Goal: Task Accomplishment & Management: Manage account settings

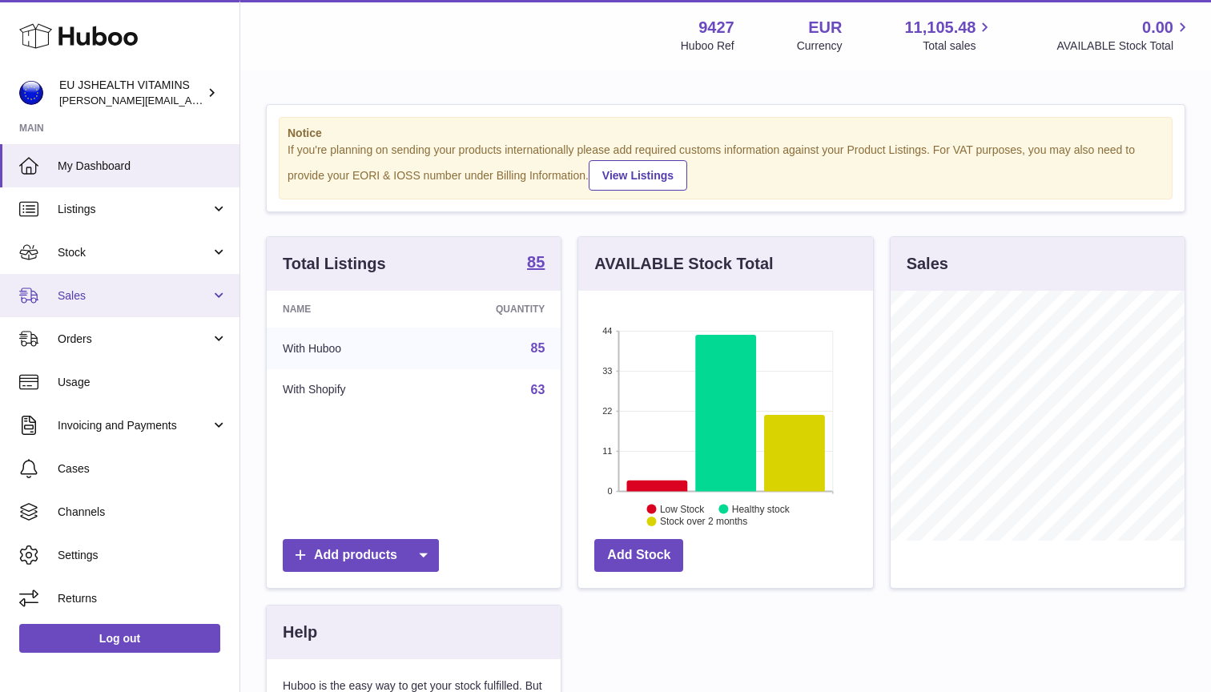
scroll to position [250, 295]
click at [219, 301] on link "Sales" at bounding box center [119, 295] width 239 height 43
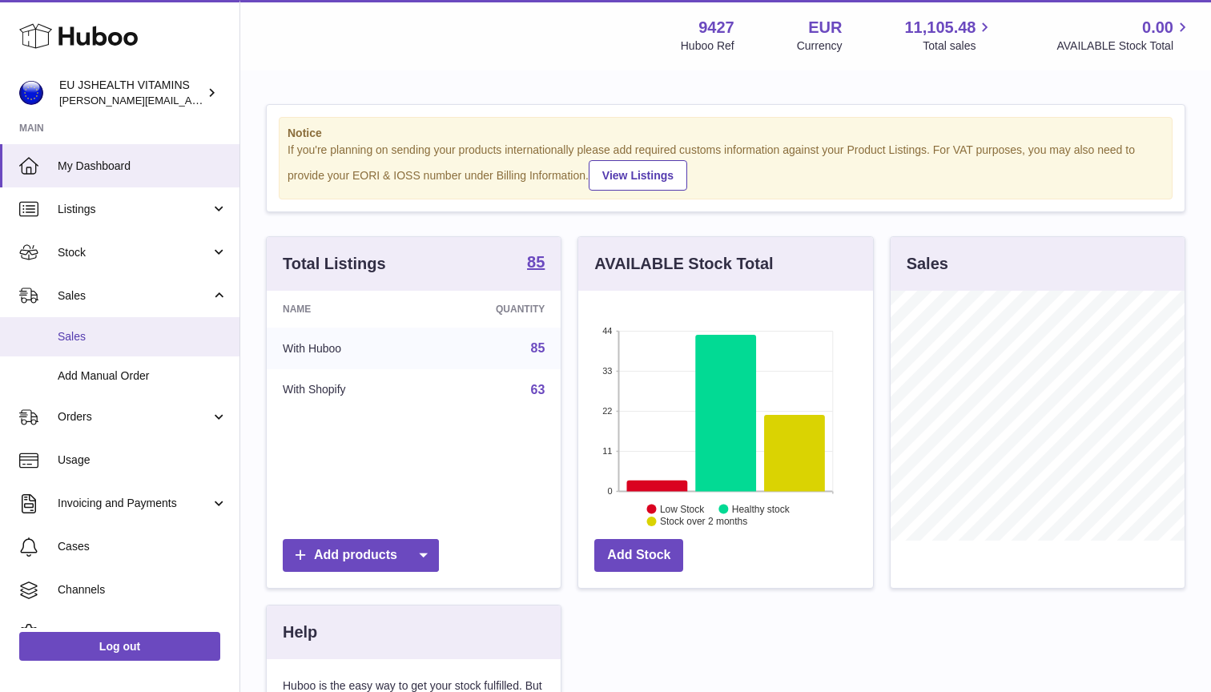
click at [187, 331] on span "Sales" at bounding box center [143, 336] width 170 height 15
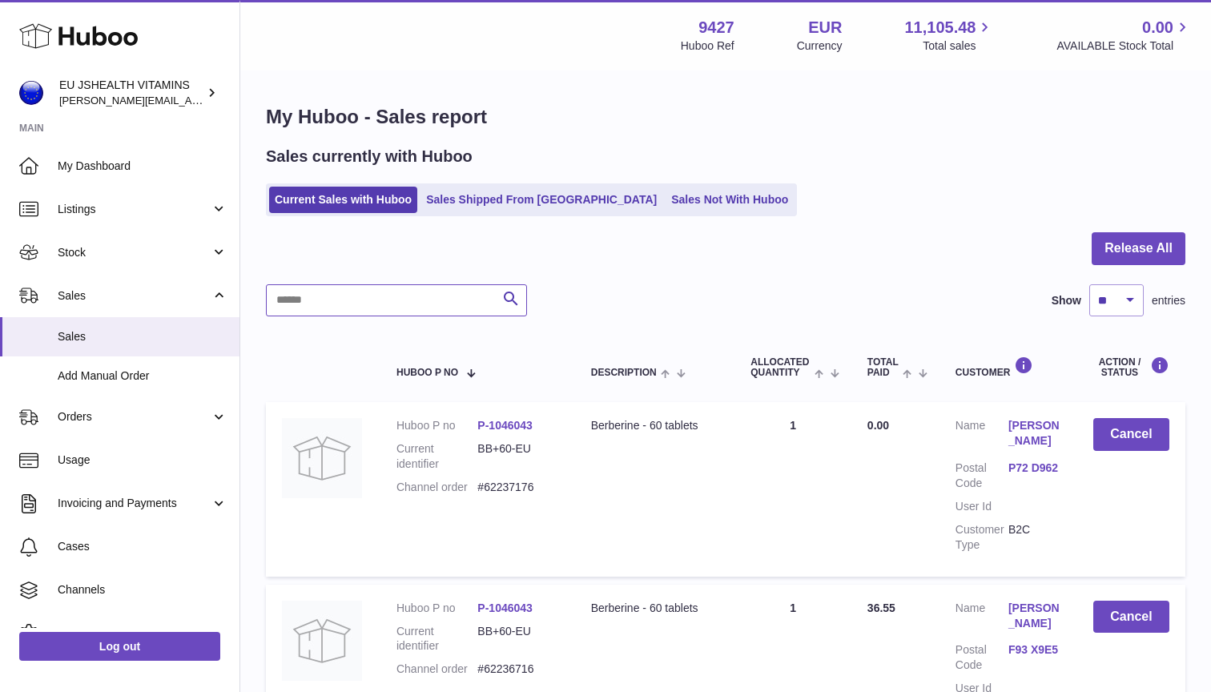
click at [399, 296] on input "text" at bounding box center [396, 300] width 261 height 32
paste input "*********"
type input "*********"
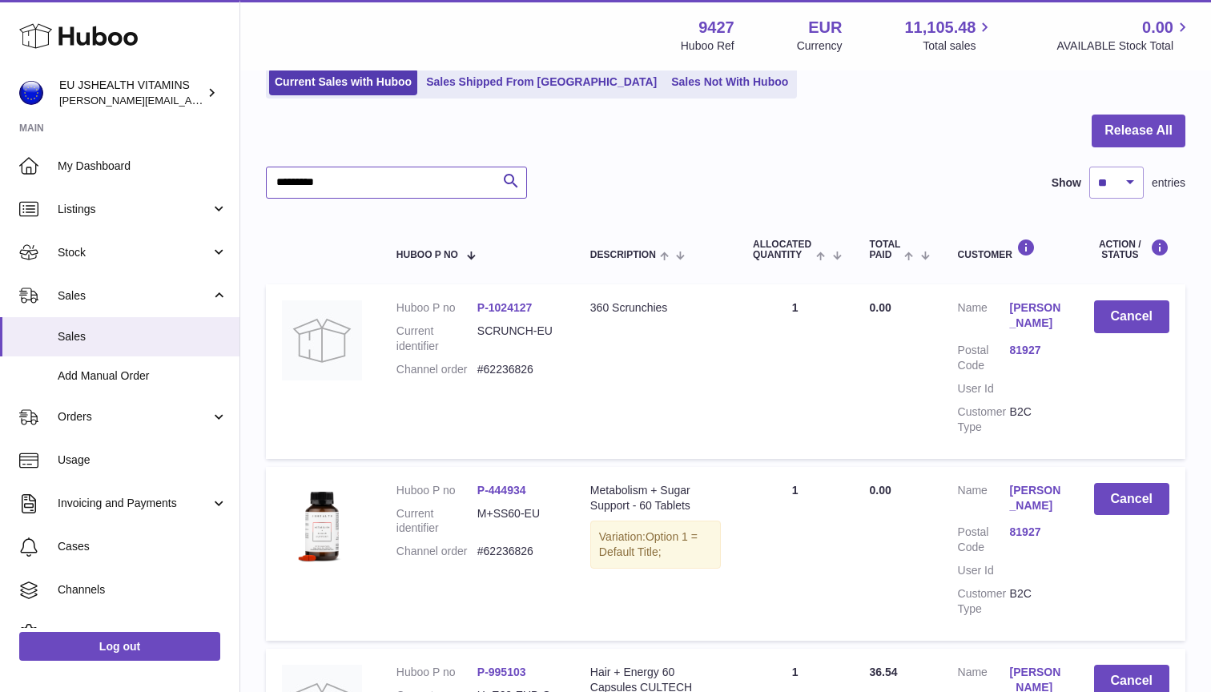
scroll to position [179, 0]
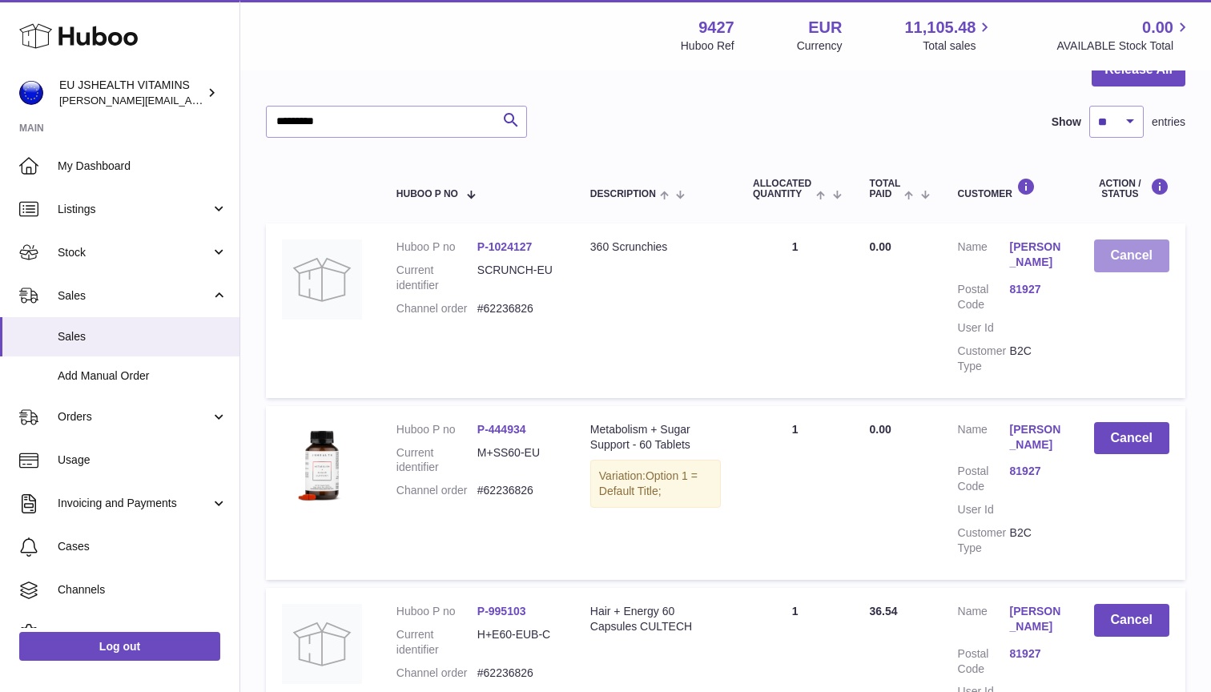
click at [1147, 251] on button "Cancel" at bounding box center [1131, 255] width 75 height 33
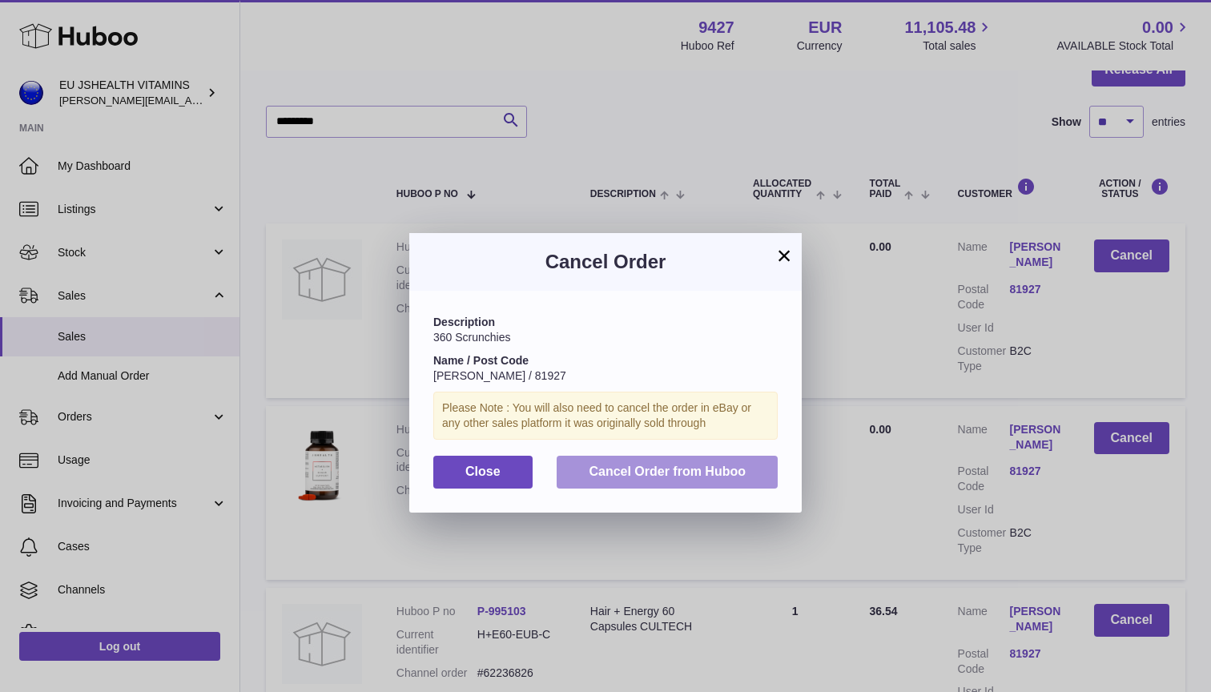
click at [721, 467] on span "Cancel Order from Huboo" at bounding box center [667, 471] width 157 height 14
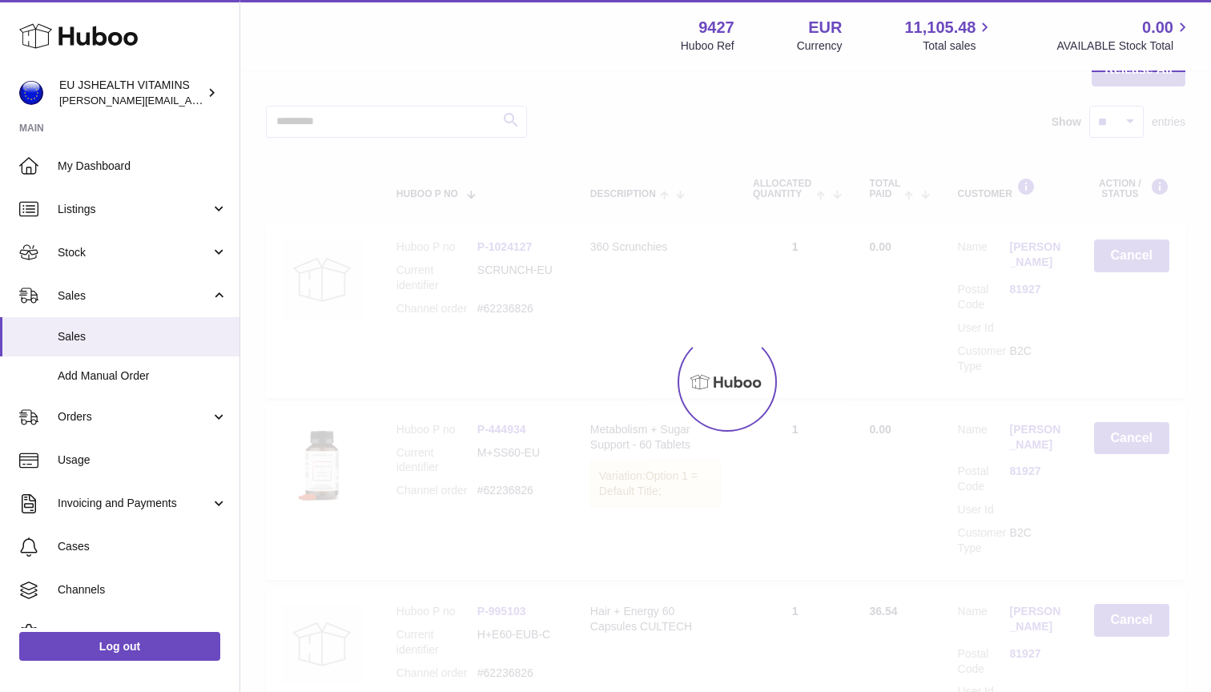
click at [1138, 428] on div at bounding box center [725, 382] width 971 height 620
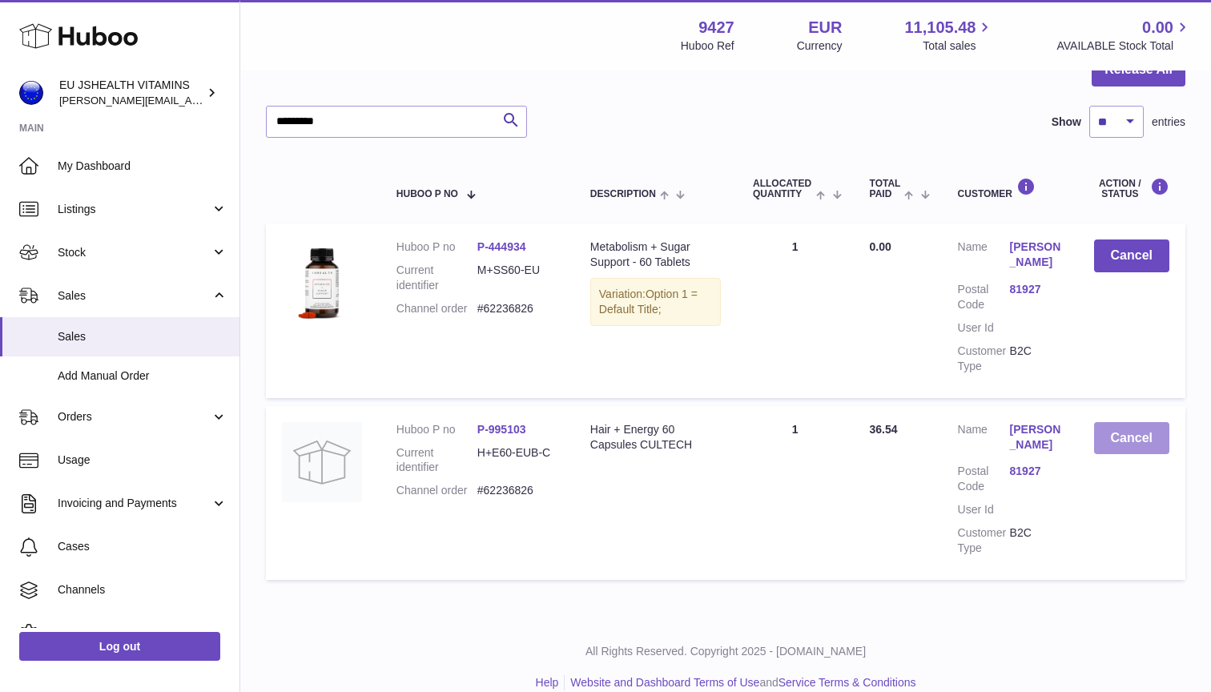
click at [1133, 430] on button "Cancel" at bounding box center [1131, 438] width 75 height 33
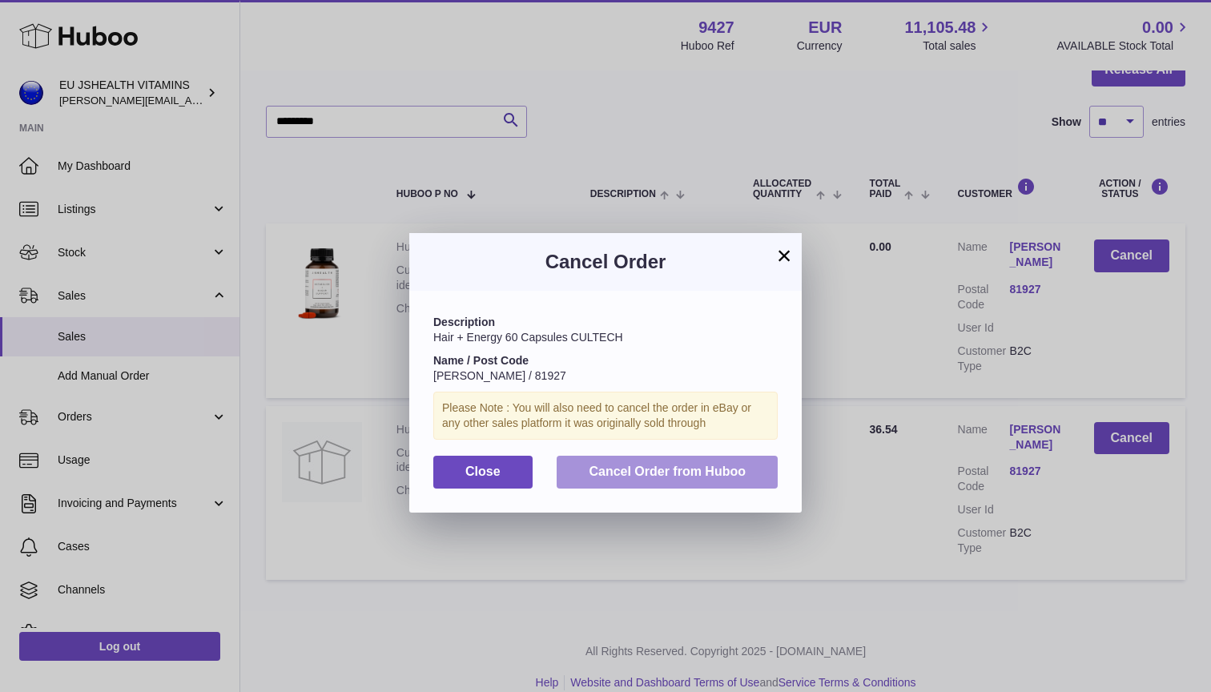
click at [718, 480] on button "Cancel Order from Huboo" at bounding box center [667, 472] width 221 height 33
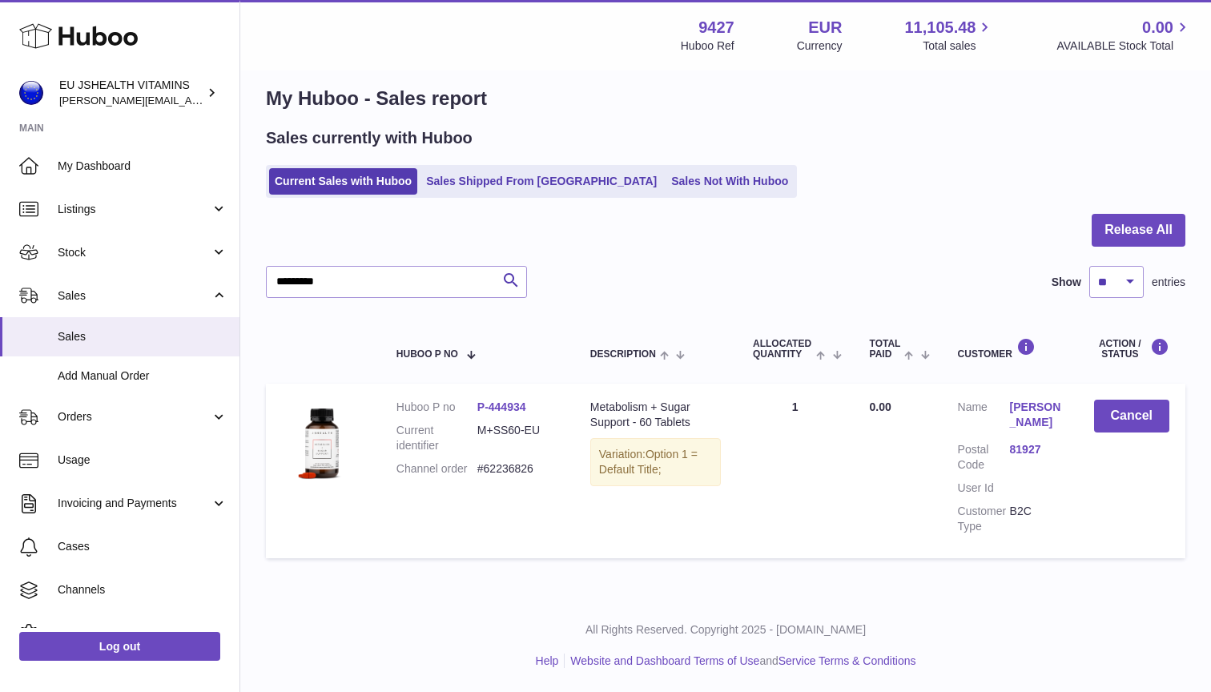
scroll to position [10, 0]
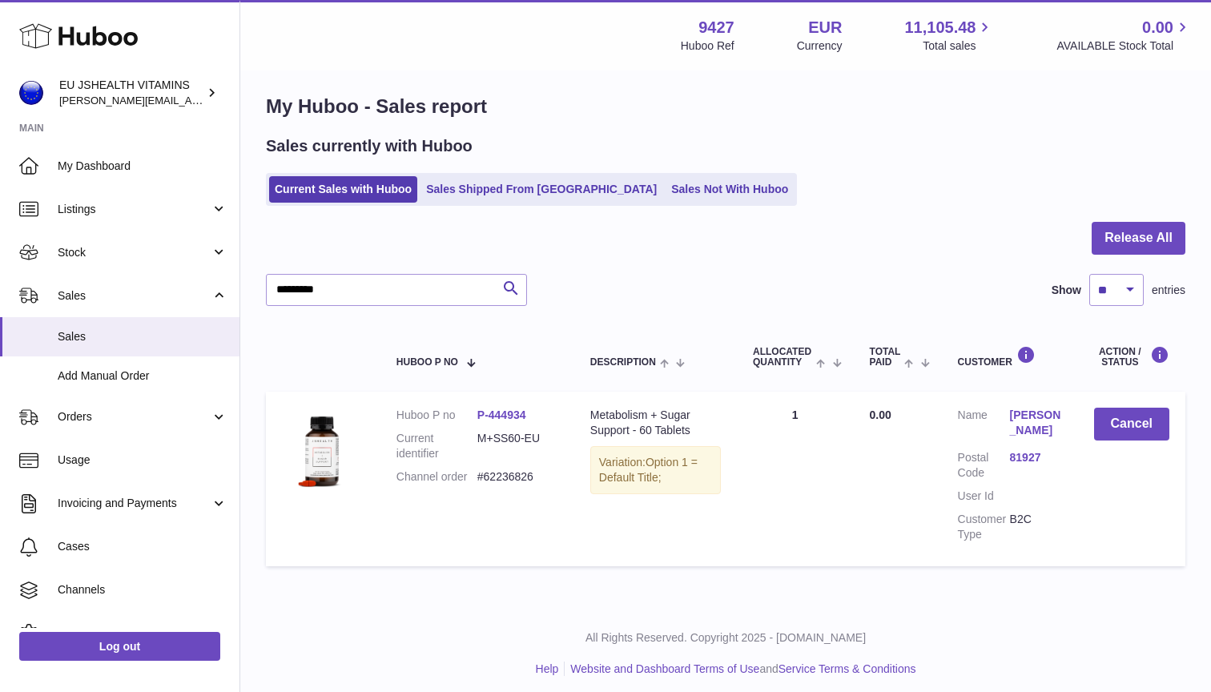
click at [1122, 440] on td "Cancel" at bounding box center [1131, 479] width 107 height 174
click at [1122, 428] on button "Cancel" at bounding box center [1131, 424] width 75 height 33
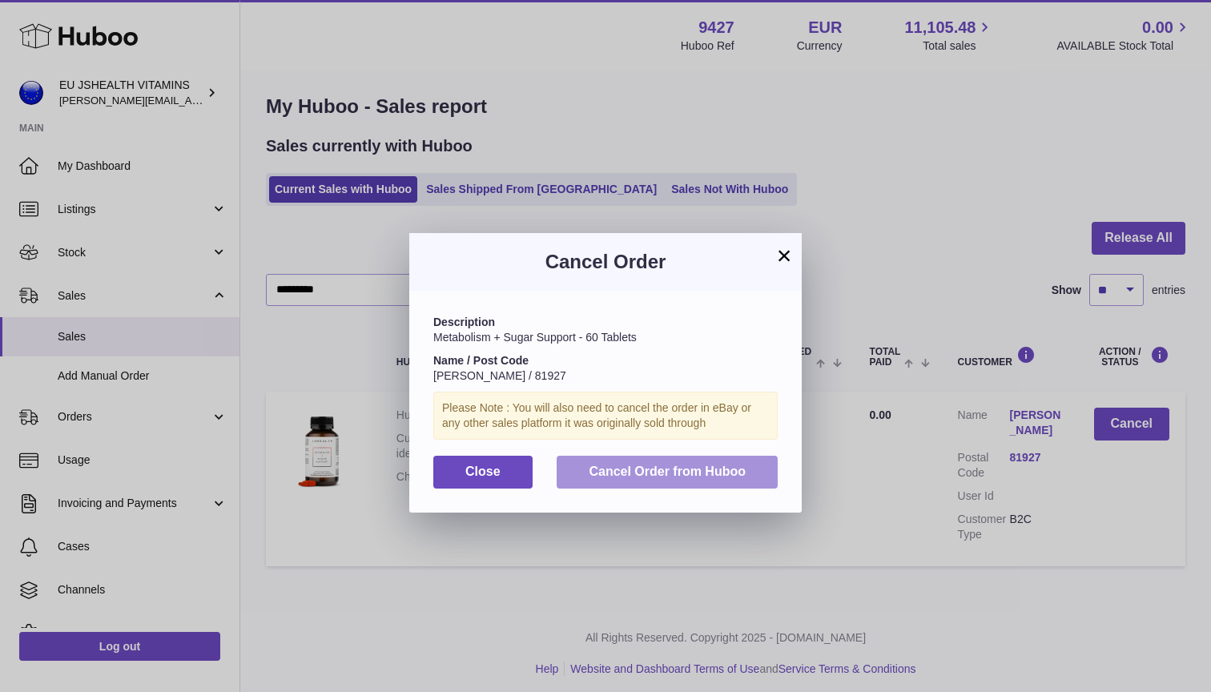
click at [696, 475] on button "Cancel Order from Huboo" at bounding box center [667, 472] width 221 height 33
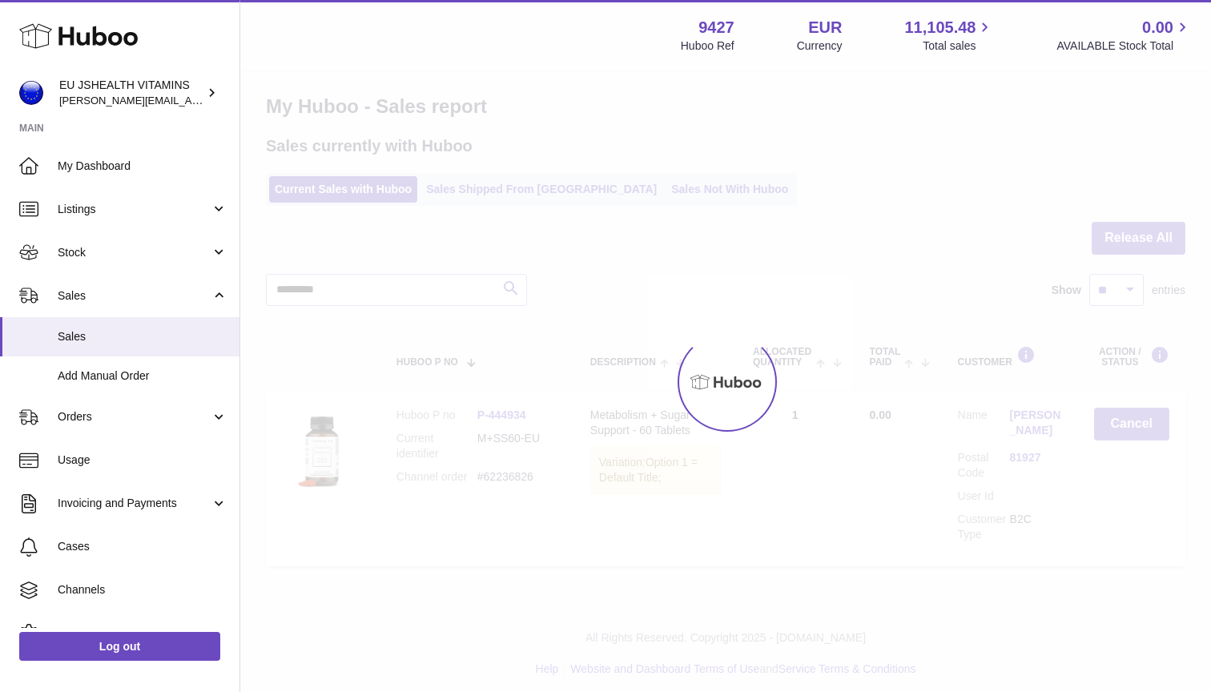
scroll to position [0, 0]
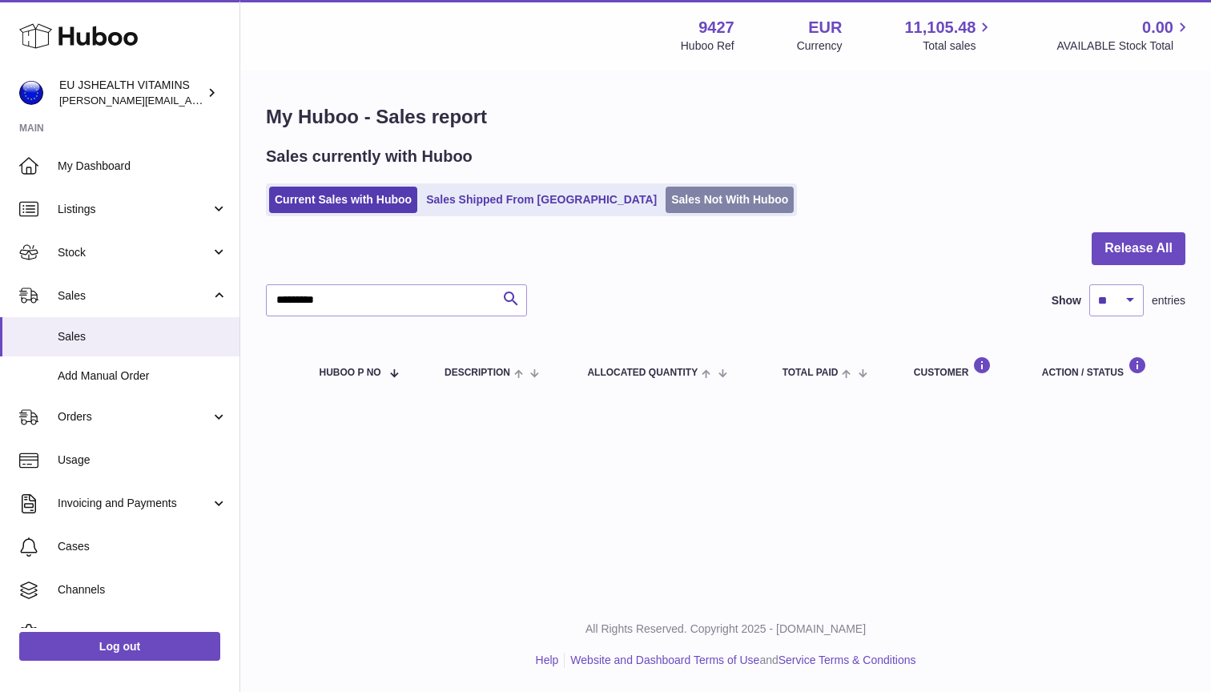
click at [665, 203] on link "Sales Not With Huboo" at bounding box center [729, 200] width 128 height 26
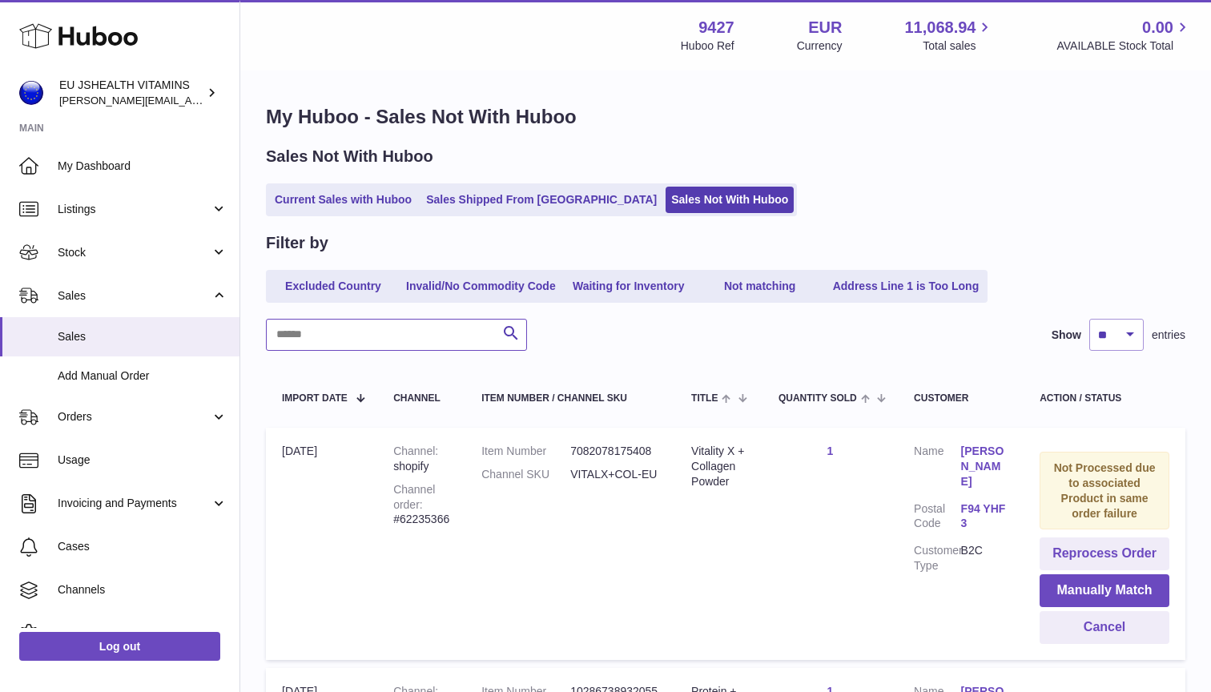
click at [418, 339] on input "text" at bounding box center [396, 335] width 261 height 32
paste input "*********"
type input "*********"
